Goal: Find specific page/section: Find specific page/section

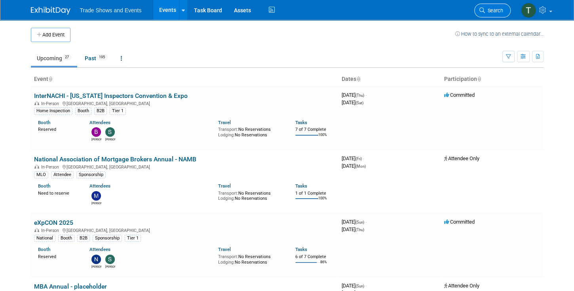
click at [501, 6] on link "Search" at bounding box center [492, 11] width 36 height 14
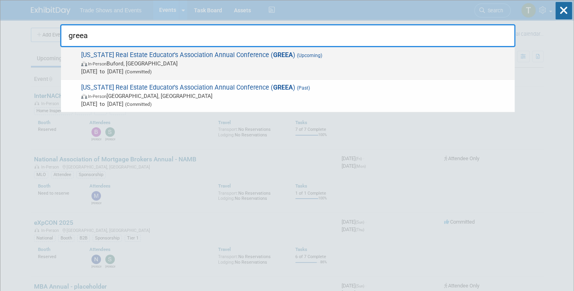
type input "greea"
click at [221, 54] on span "[US_STATE] Real Estate Educator's Association Annual Conference ( GREEA ) (Upco…" at bounding box center [295, 63] width 432 height 24
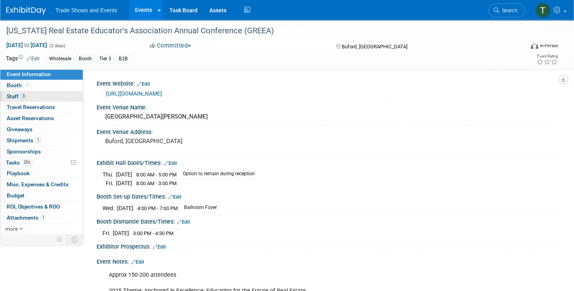
click at [20, 95] on span "Staff 3" at bounding box center [17, 96] width 20 height 6
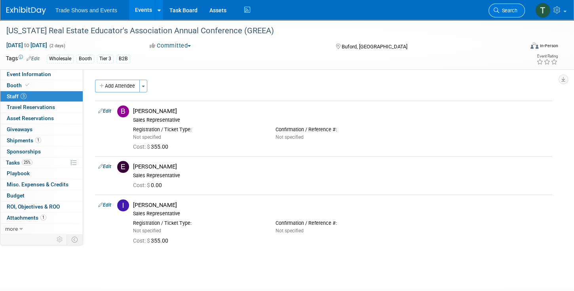
click at [507, 11] on span "Search" at bounding box center [508, 11] width 18 height 6
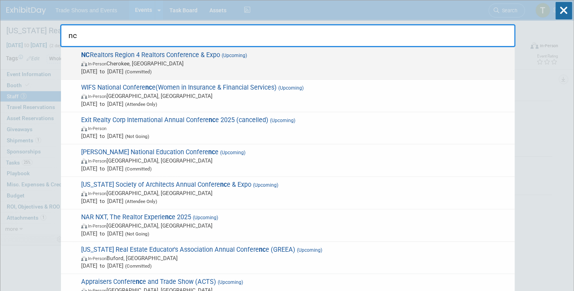
type input "nc"
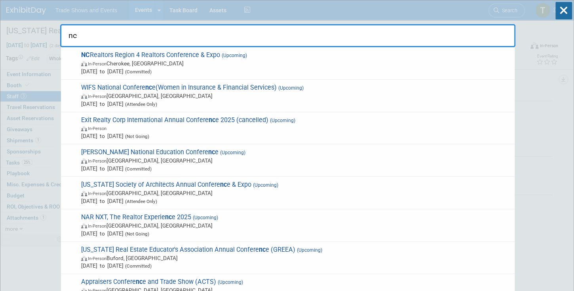
click at [132, 55] on span "NC Realtors Region 4 Realtors Conference & Expo (Upcoming) In-Person Cherokee, …" at bounding box center [295, 63] width 432 height 24
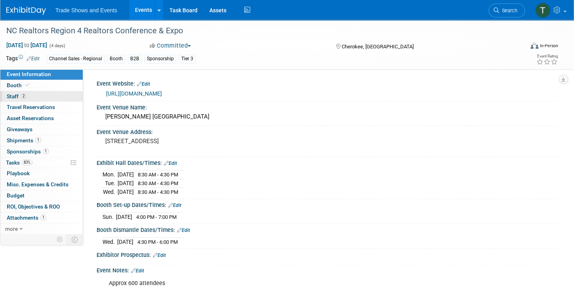
click at [35, 94] on link "2 Staff 2" at bounding box center [41, 96] width 82 height 11
